Goal: Task Accomplishment & Management: Use online tool/utility

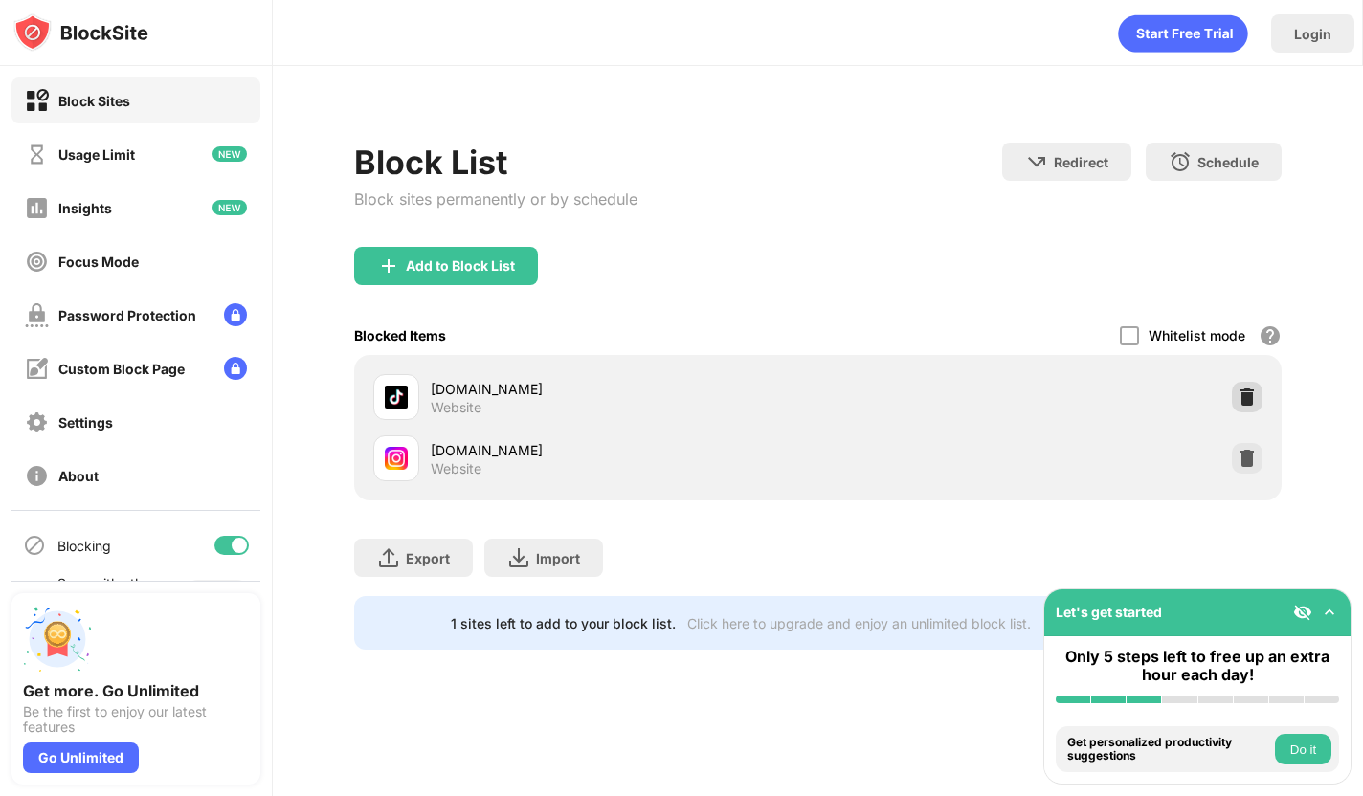
click at [1245, 389] on img at bounding box center [1247, 397] width 19 height 19
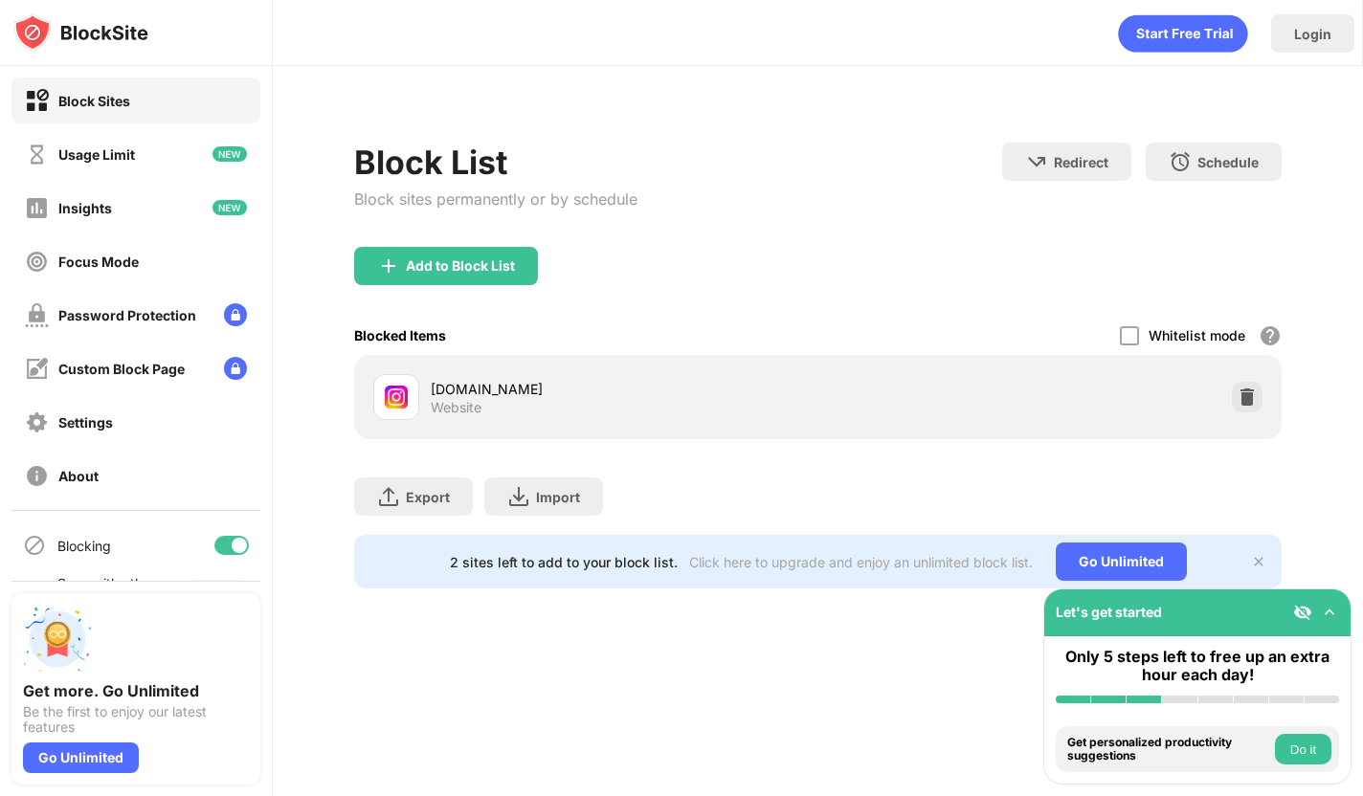
click at [1245, 389] on img at bounding box center [1247, 397] width 19 height 19
